Goal: Task Accomplishment & Management: Use online tool/utility

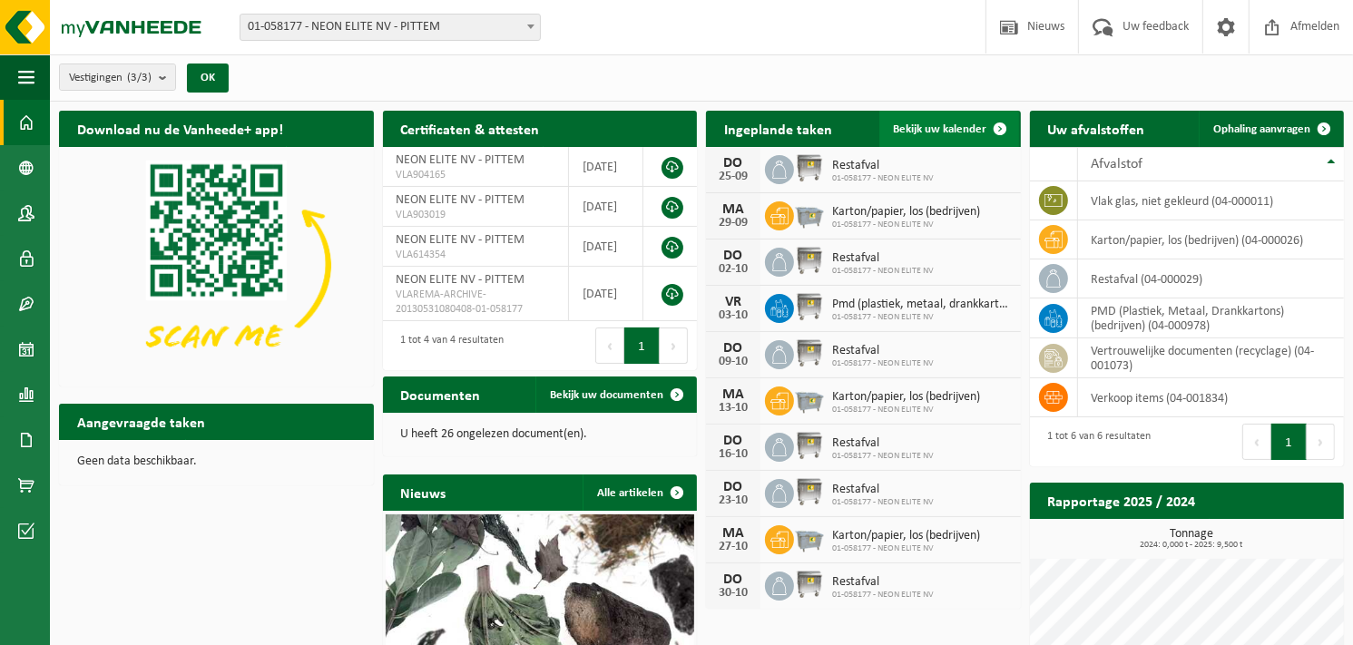
click at [959, 132] on span "Bekijk uw kalender" at bounding box center [940, 129] width 93 height 12
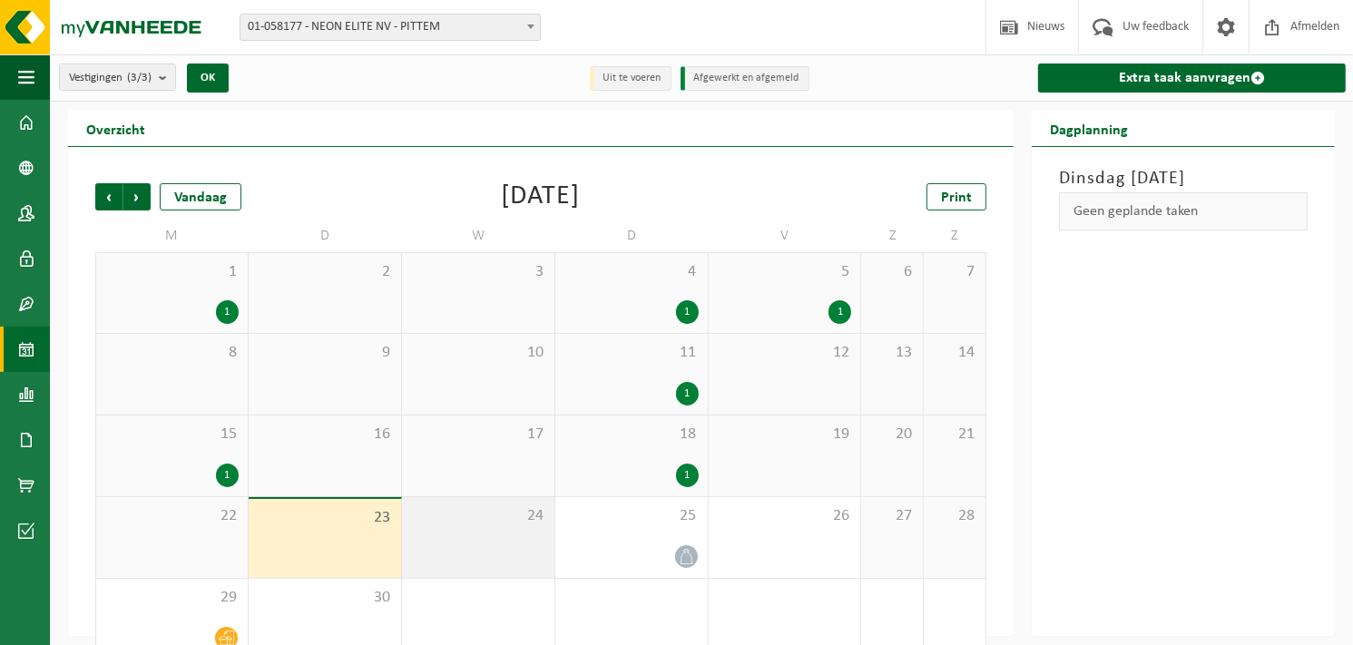
click at [500, 526] on div "24" at bounding box center [478, 537] width 152 height 81
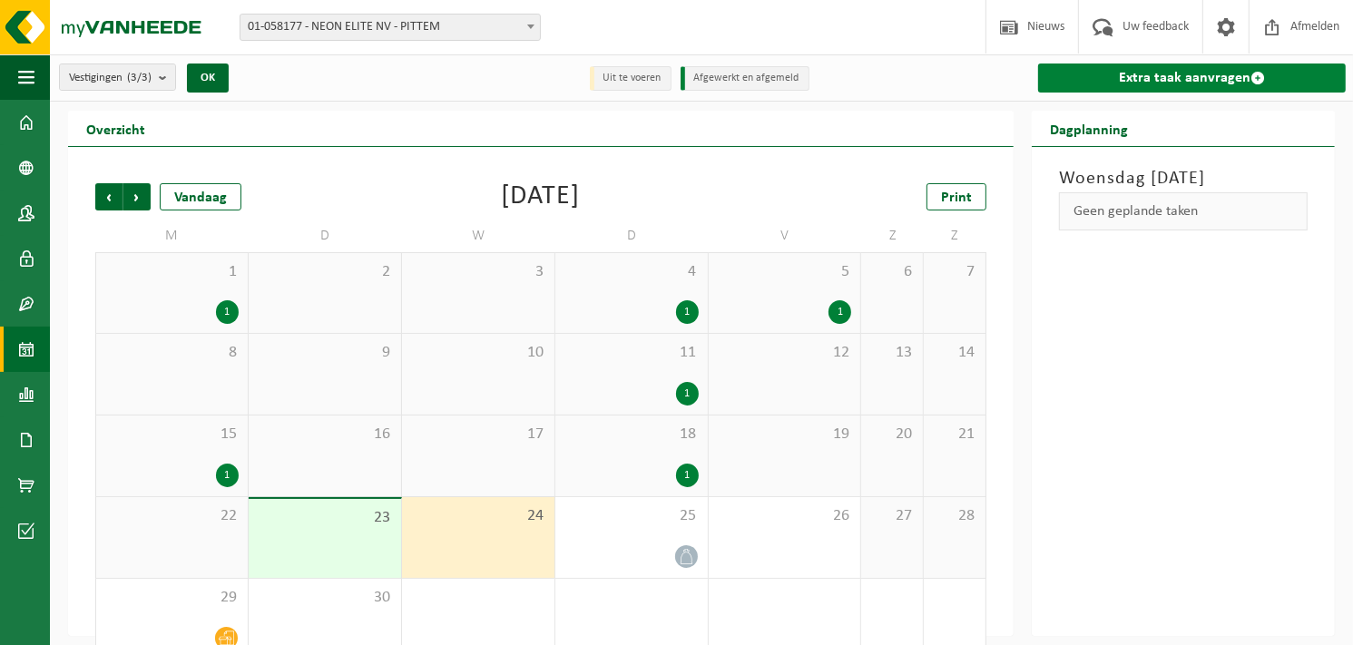
click at [1213, 73] on link "Extra taak aanvragen" at bounding box center [1192, 78] width 308 height 29
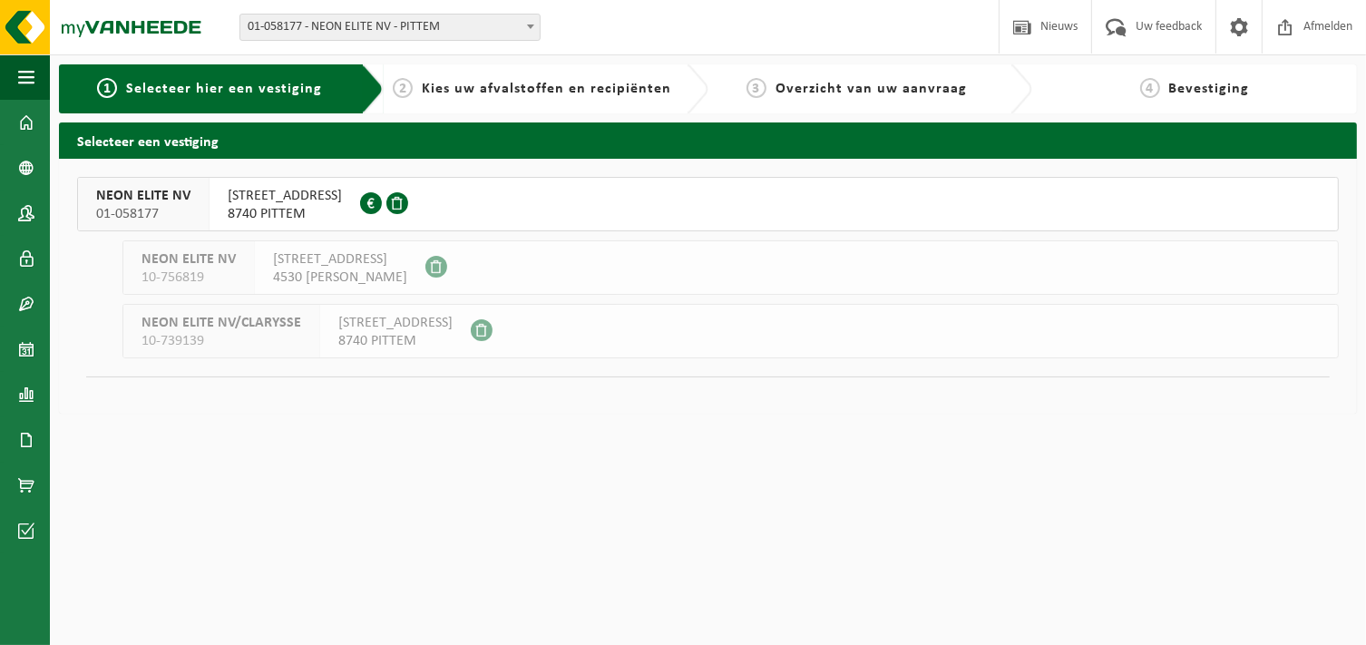
click at [298, 209] on span "8740 PITTEM" at bounding box center [285, 214] width 114 height 18
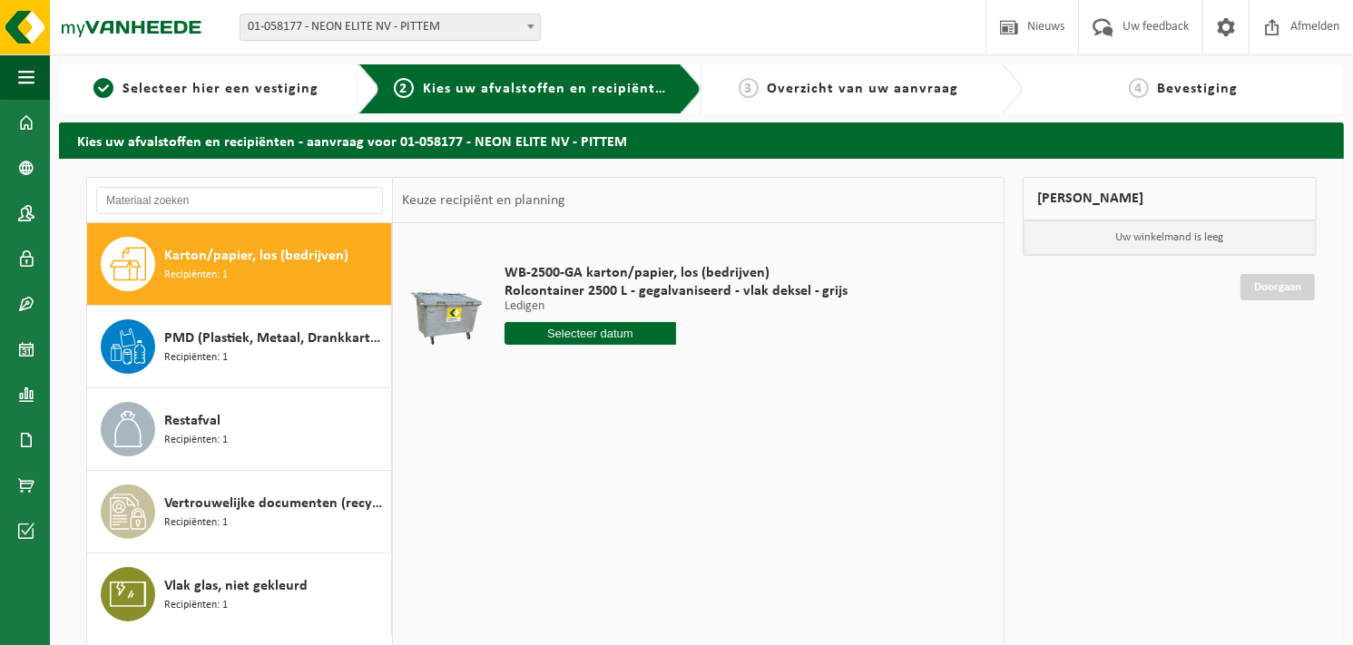
click at [249, 263] on span "Karton/papier, los (bedrijven)" at bounding box center [256, 256] width 184 height 22
click at [640, 331] on input "text" at bounding box center [590, 333] width 172 height 23
click at [716, 375] on icon at bounding box center [710, 374] width 29 height 29
click at [954, 353] on td "WB-2500-GA karton/papier, los (bedrijven) Rolcontainer 2500 L - gegalvaniseerd …" at bounding box center [743, 308] width 504 height 153
